Goal: Understand process/instructions

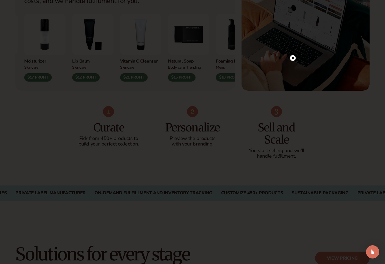
scroll to position [265, 0]
click at [319, 94] on div at bounding box center [192, 132] width 385 height 264
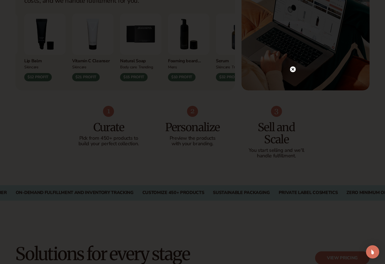
click at [293, 68] on circle at bounding box center [293, 69] width 6 height 6
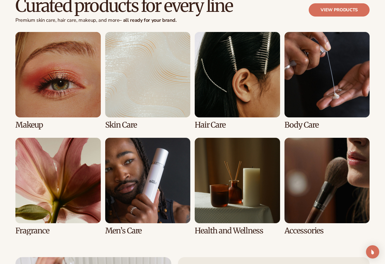
scroll to position [1037, 0]
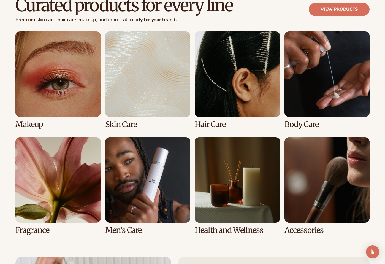
click at [173, 155] on link "6 / 8" at bounding box center [147, 185] width 85 height 97
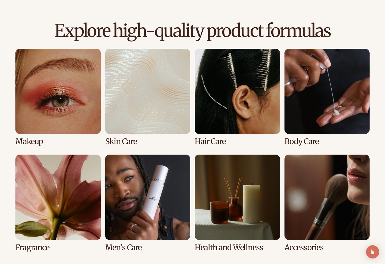
scroll to position [376, 0]
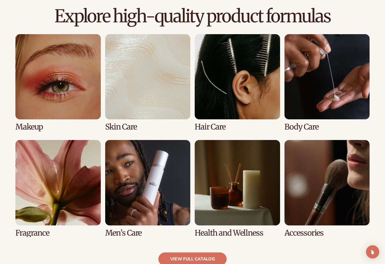
click at [238, 93] on link "3 / 8" at bounding box center [237, 82] width 85 height 97
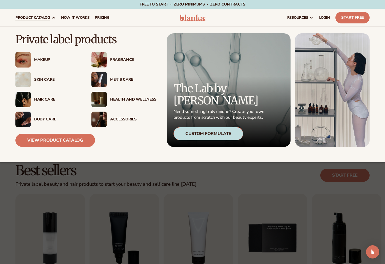
click at [42, 97] on div "Hair Care" at bounding box center [57, 99] width 46 height 5
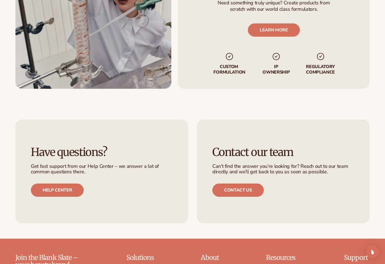
scroll to position [942, 0]
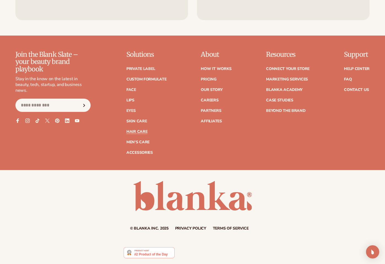
click at [138, 133] on link "Hair Care" at bounding box center [136, 132] width 21 height 4
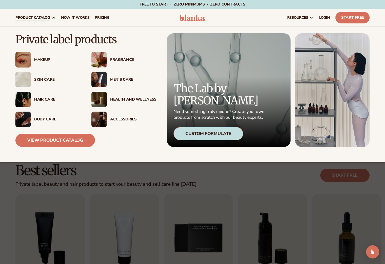
click at [129, 58] on div "Fragrance" at bounding box center [133, 60] width 46 height 5
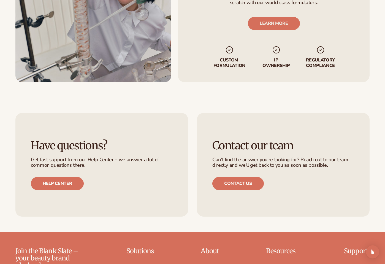
scroll to position [942, 0]
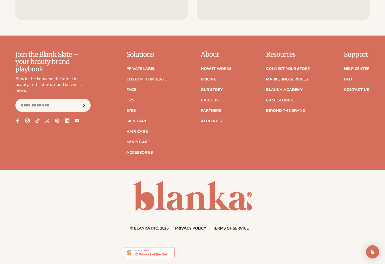
click at [37, 121] on icon at bounding box center [37, 120] width 5 height 5
click at [144, 133] on link "Hair Care" at bounding box center [136, 132] width 21 height 4
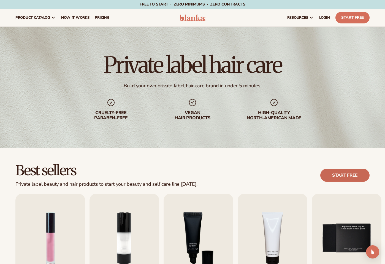
click at [336, 172] on link "Start free" at bounding box center [344, 175] width 49 height 13
click at [70, 16] on span "How It Works" at bounding box center [75, 17] width 28 height 4
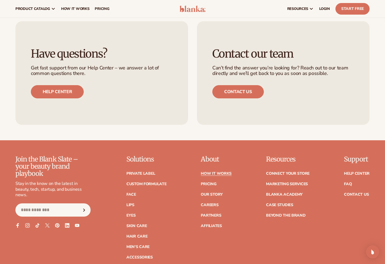
scroll to position [1082, 0]
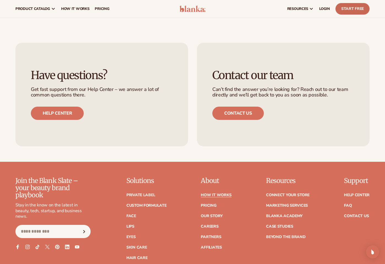
click at [352, 7] on link "Start Free" at bounding box center [352, 9] width 34 height 12
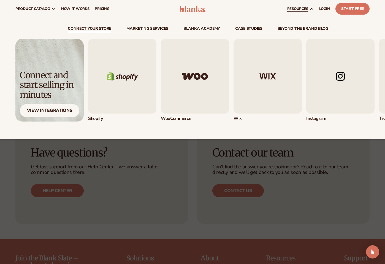
scroll to position [1006, 0]
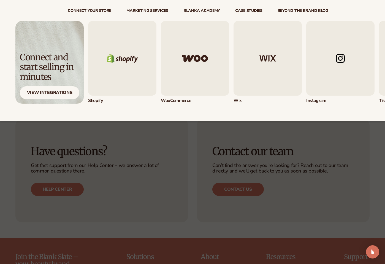
click at [133, 64] on img "1 / 5" at bounding box center [122, 58] width 68 height 75
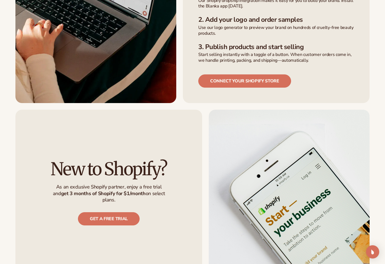
scroll to position [303, 0]
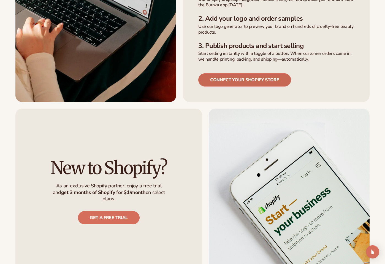
click at [243, 73] on link "Connect your shopify store" at bounding box center [244, 79] width 93 height 13
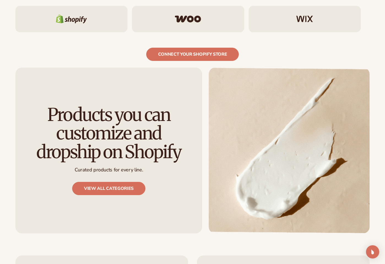
scroll to position [744, 0]
